Goal: Complete application form: Complete application form

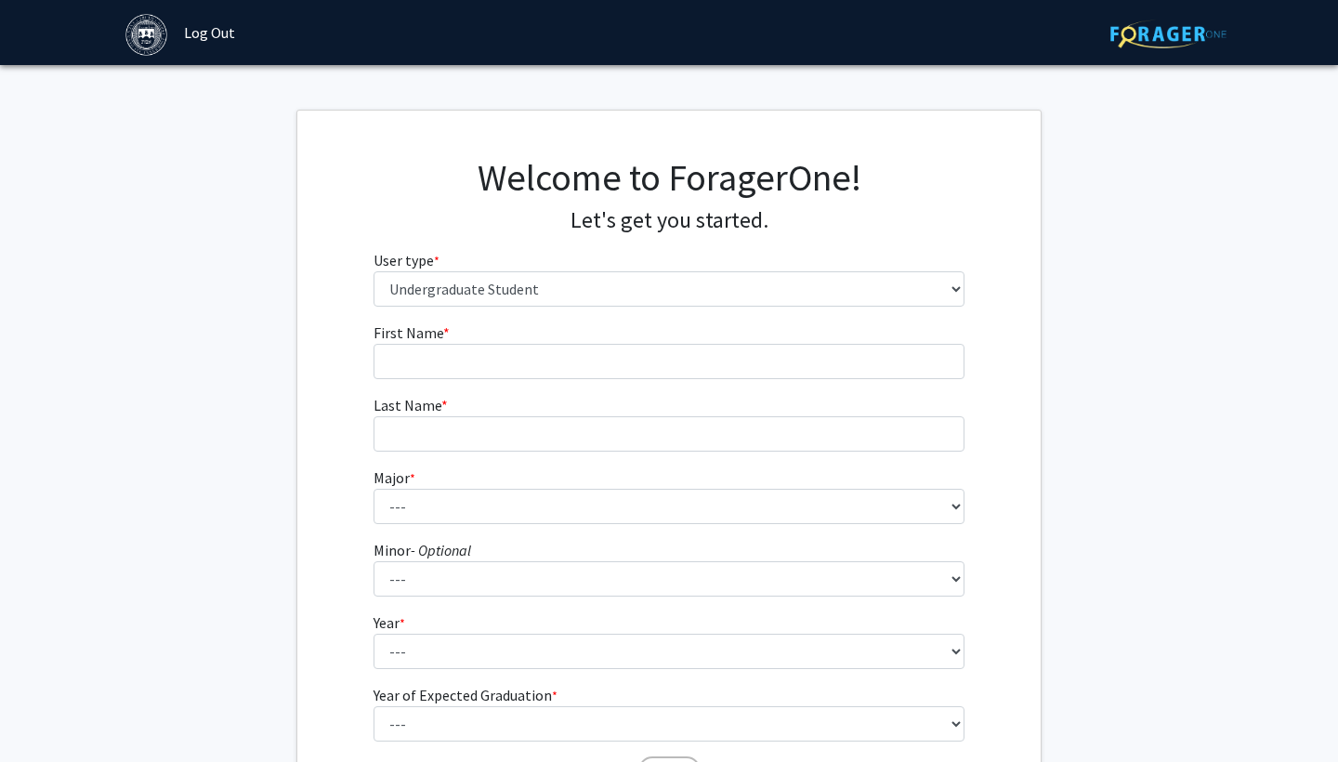
select select "1: undergrad"
type input "Yaqing"
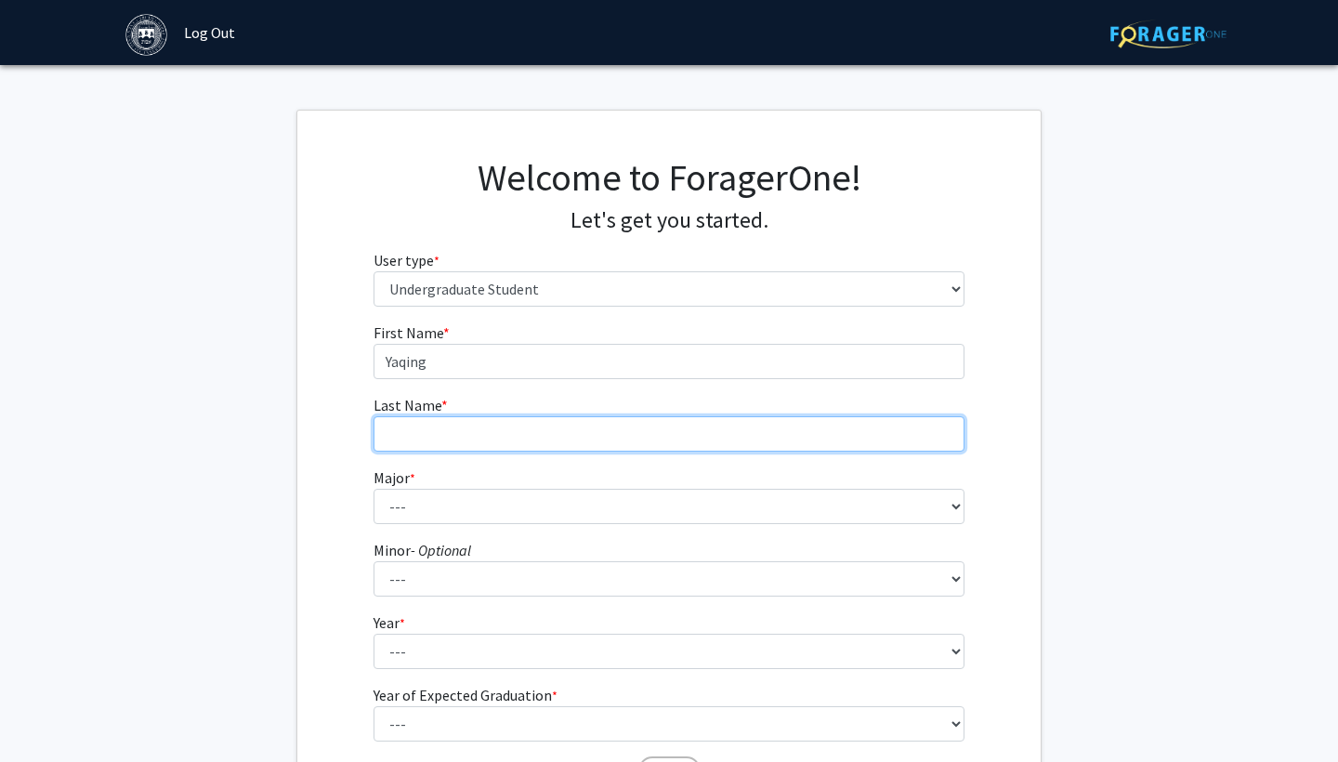
click at [591, 431] on input "Last Name * required" at bounding box center [669, 433] width 592 height 35
type input "[PERSON_NAME]"
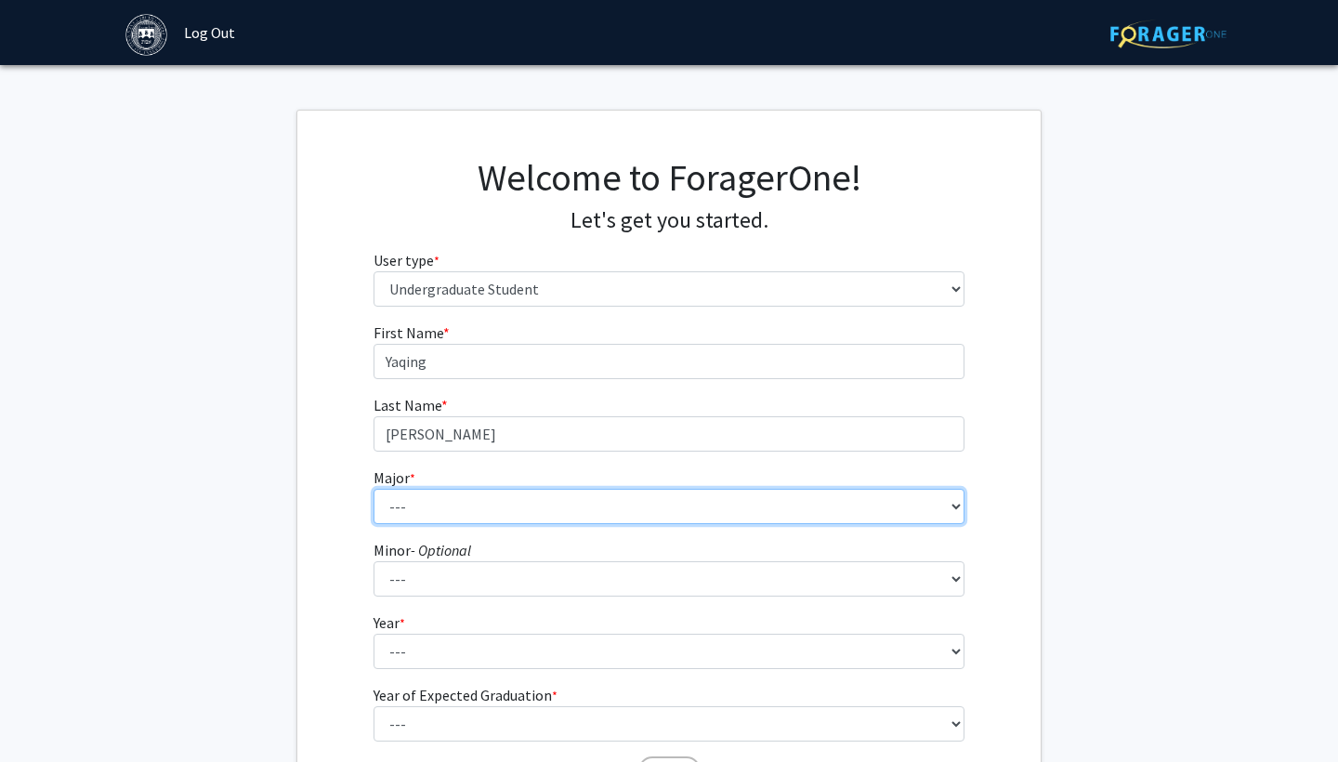
select select "8: 574"
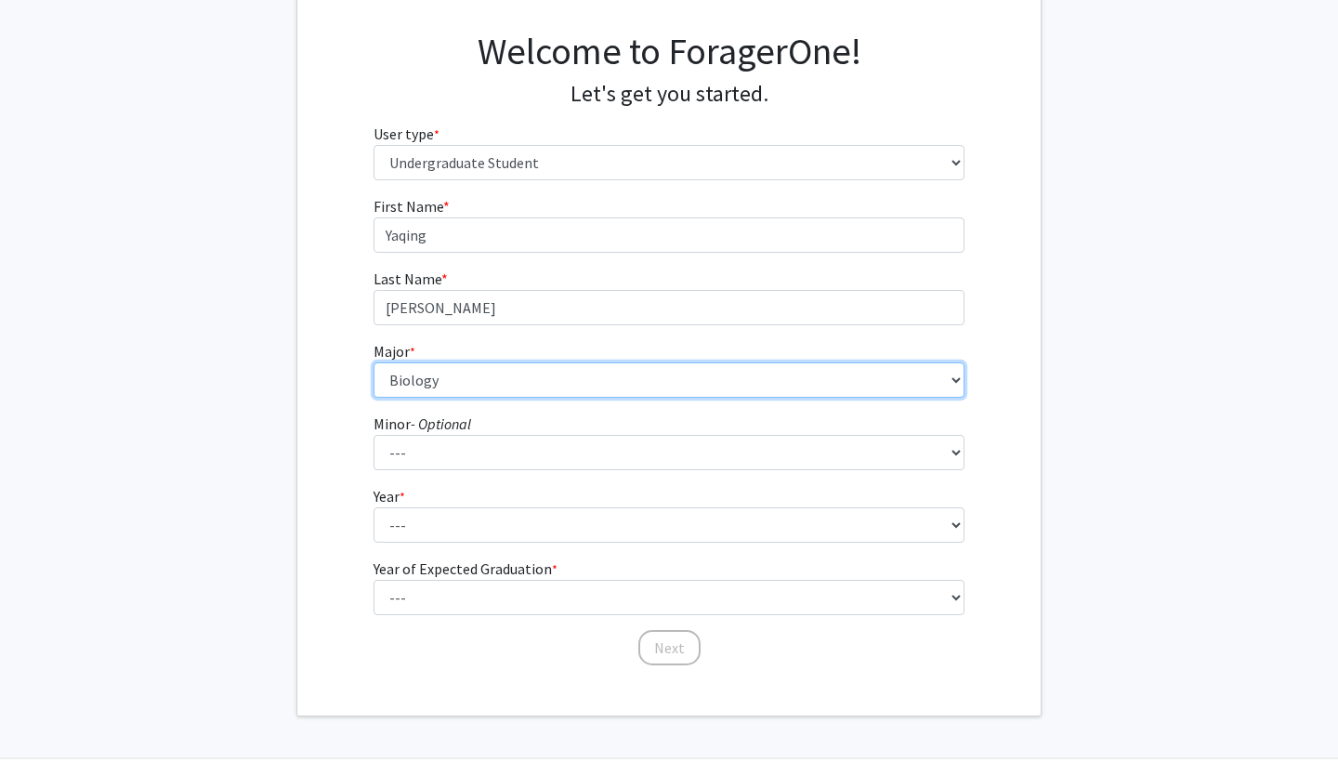
scroll to position [130, 0]
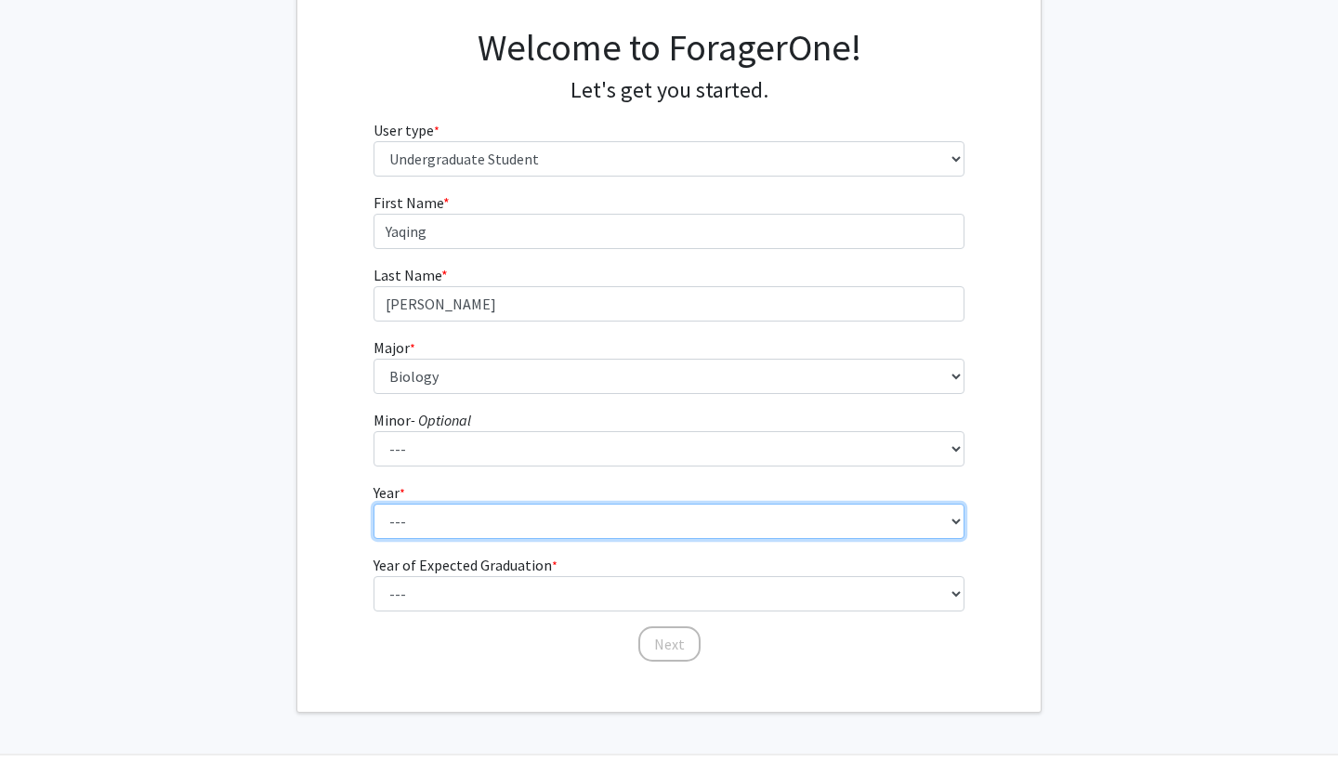
select select "1: first-year"
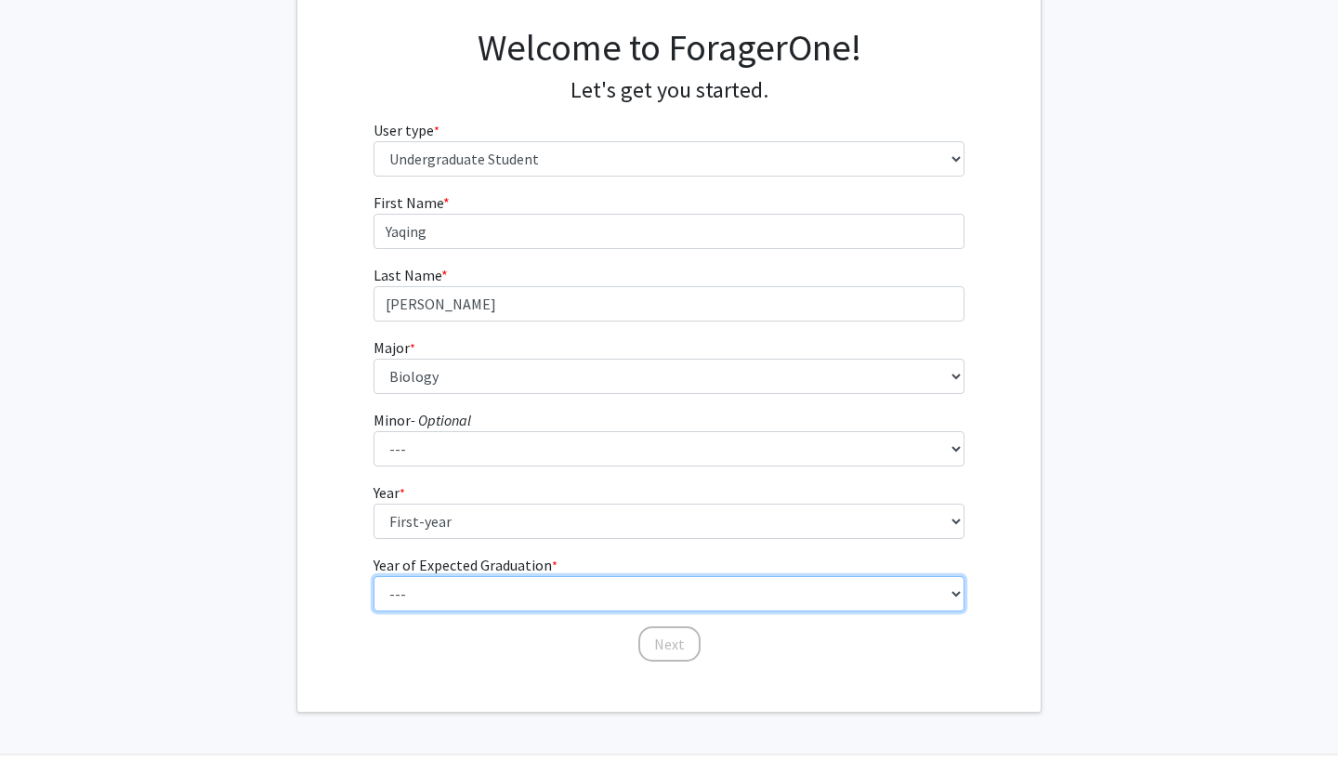
select select "5: 2029"
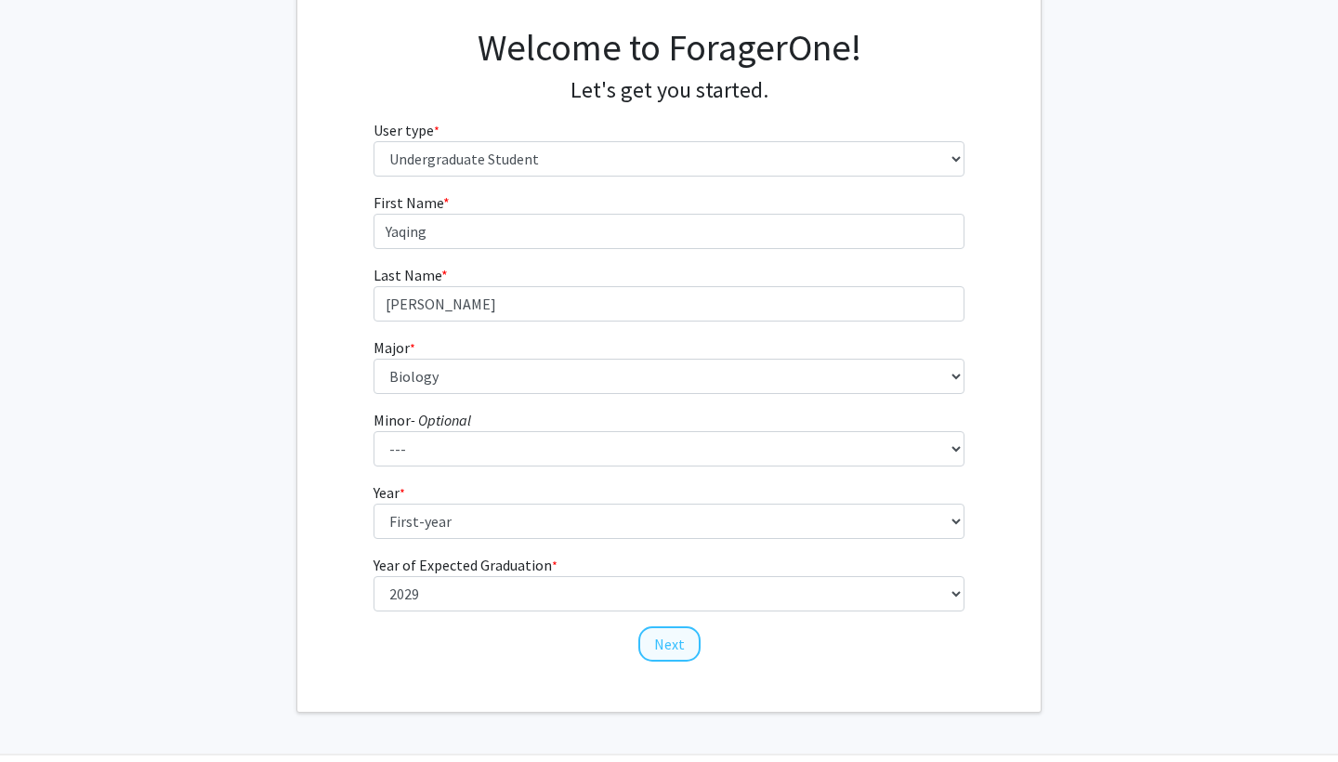
click at [677, 643] on button "Next" at bounding box center [669, 643] width 62 height 35
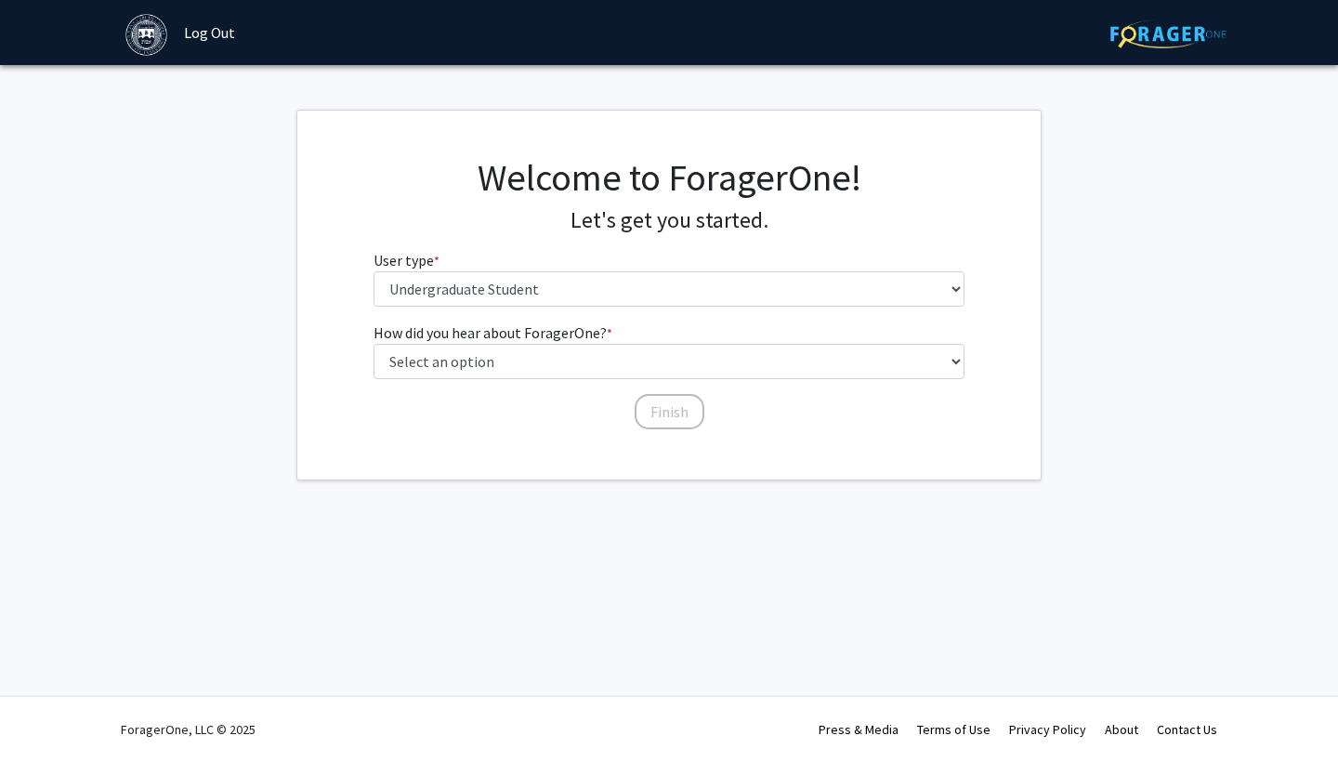
scroll to position [0, 0]
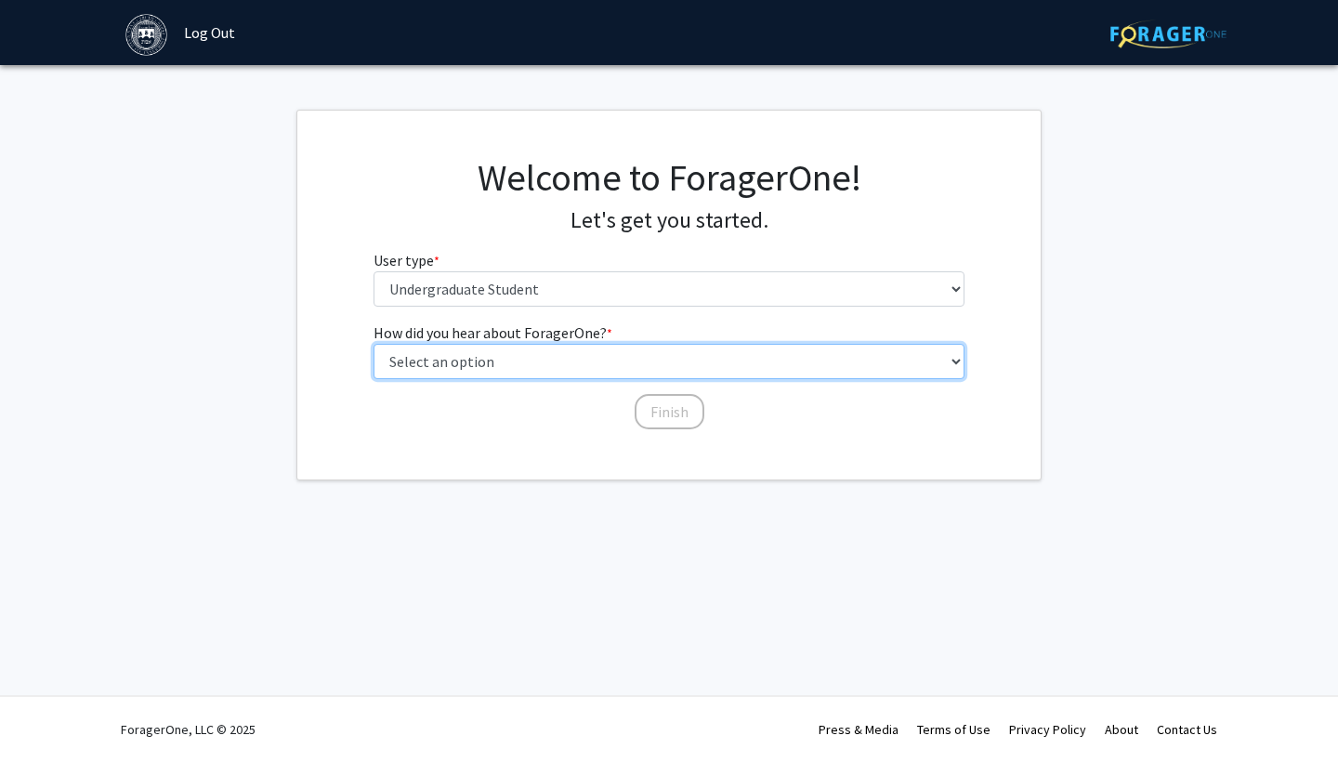
select select "4: university_email"
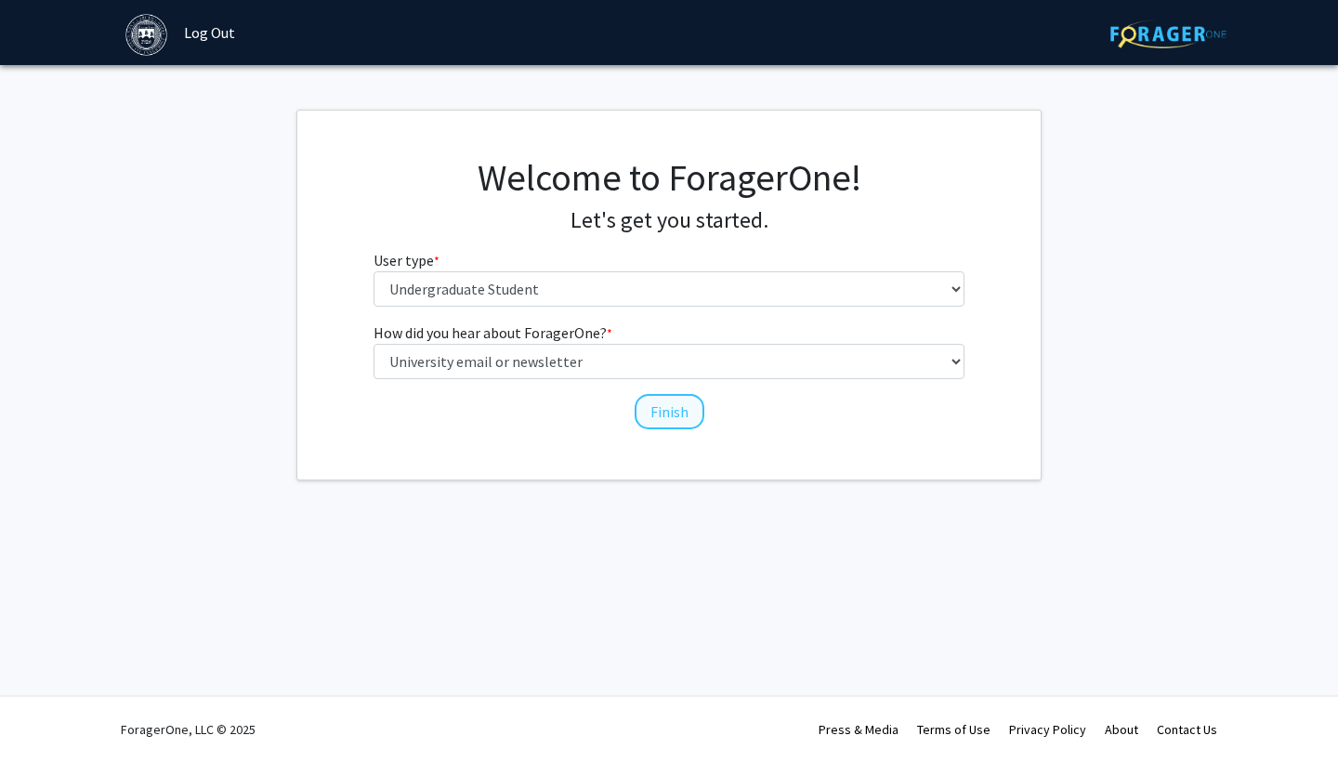
click at [662, 412] on button "Finish" at bounding box center [669, 411] width 70 height 35
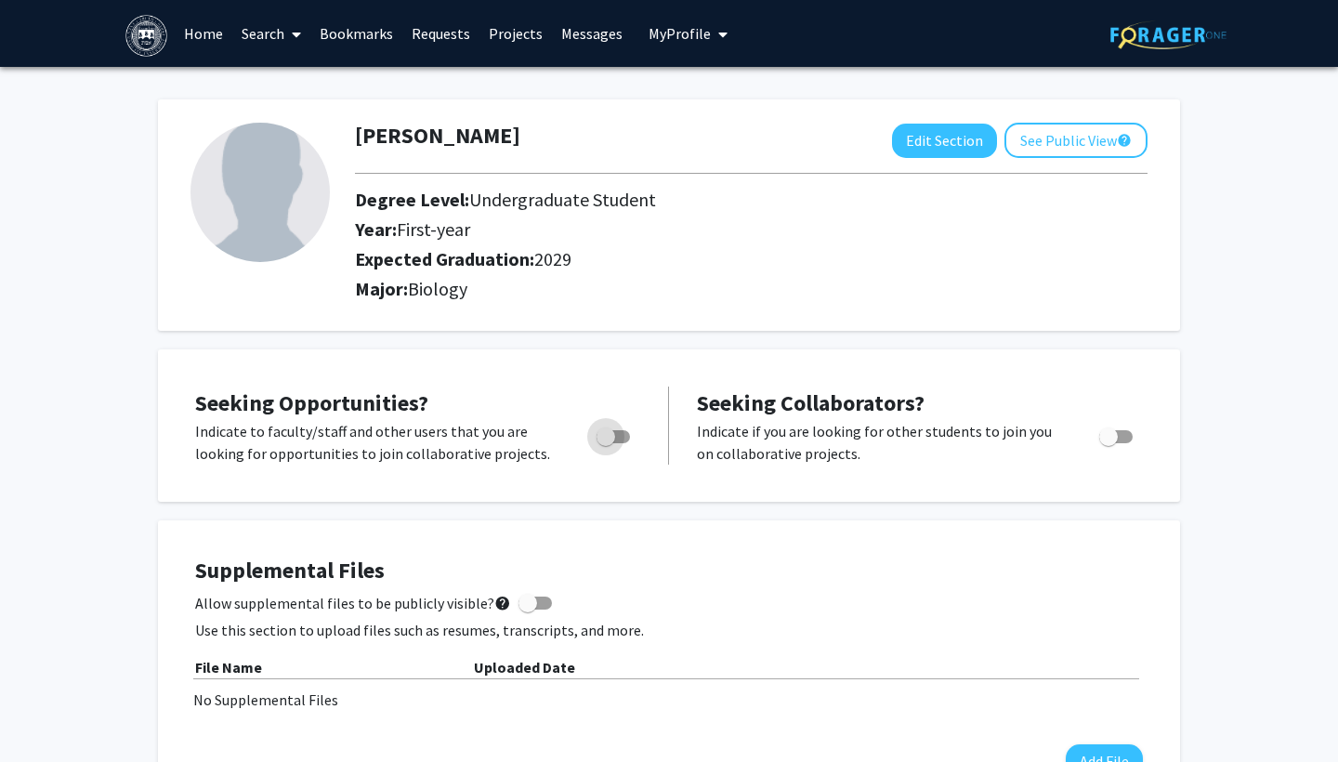
click at [619, 440] on span "Toggle" at bounding box center [612, 436] width 33 height 13
click at [606, 443] on input "Are you actively seeking opportunities?" at bounding box center [605, 443] width 1 height 1
checkbox input "true"
click at [141, 44] on img at bounding box center [146, 36] width 42 height 42
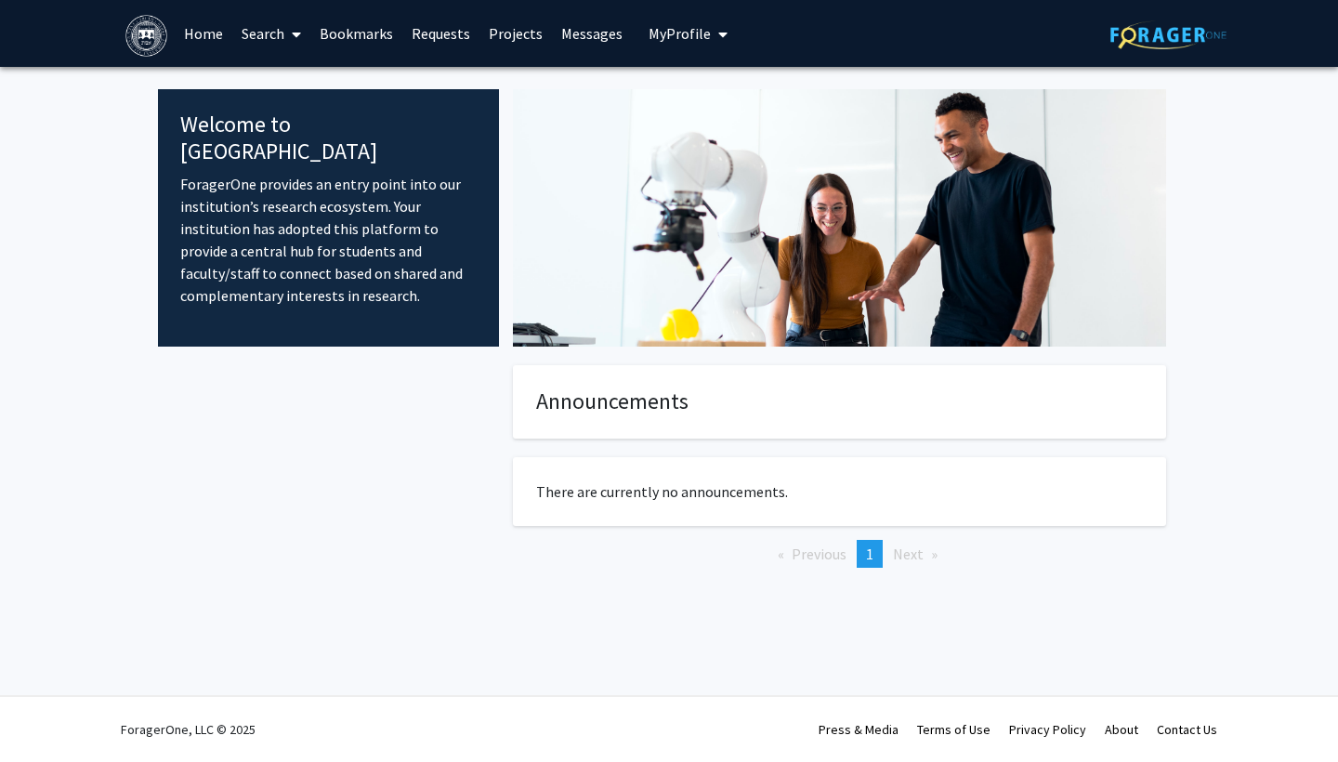
click at [650, 517] on fg-card "There are currently no announcements." at bounding box center [839, 491] width 653 height 69
